Goal: Task Accomplishment & Management: Manage account settings

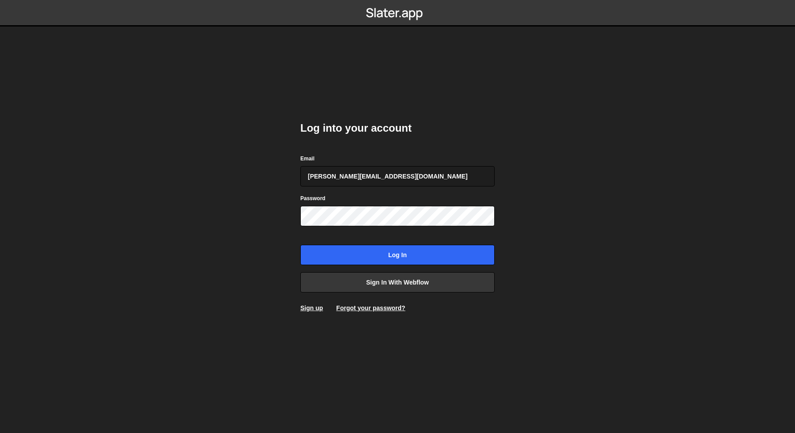
type input "ryan@weareforme.com"
click at [447, 256] on input "Log in" at bounding box center [397, 255] width 194 height 20
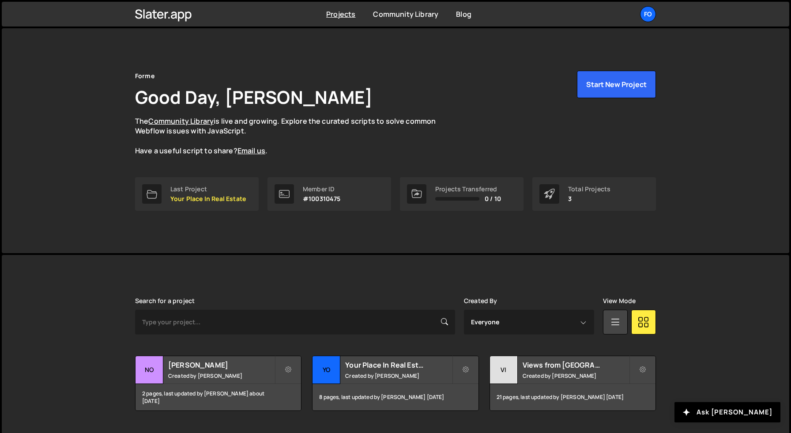
scroll to position [22, 0]
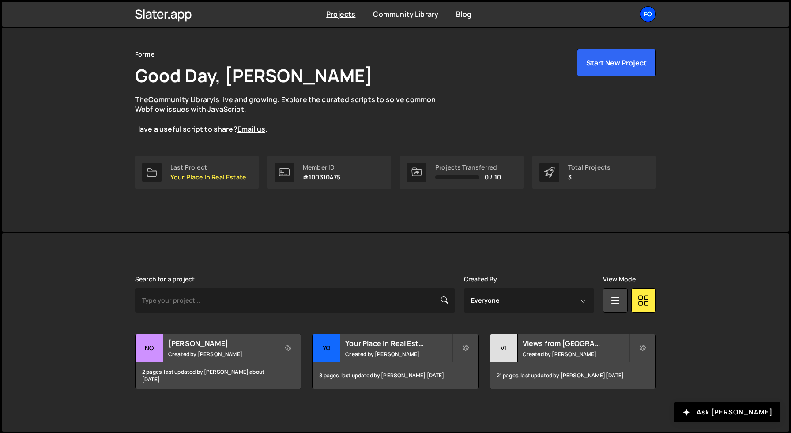
click at [652, 12] on div "Fo" at bounding box center [648, 14] width 16 height 16
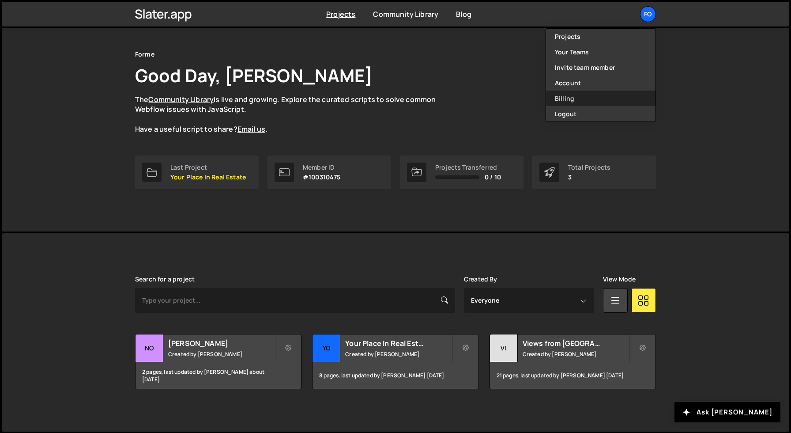
click at [565, 95] on link "Billing" at bounding box center [601, 98] width 110 height 15
